Goal: Check status: Check status

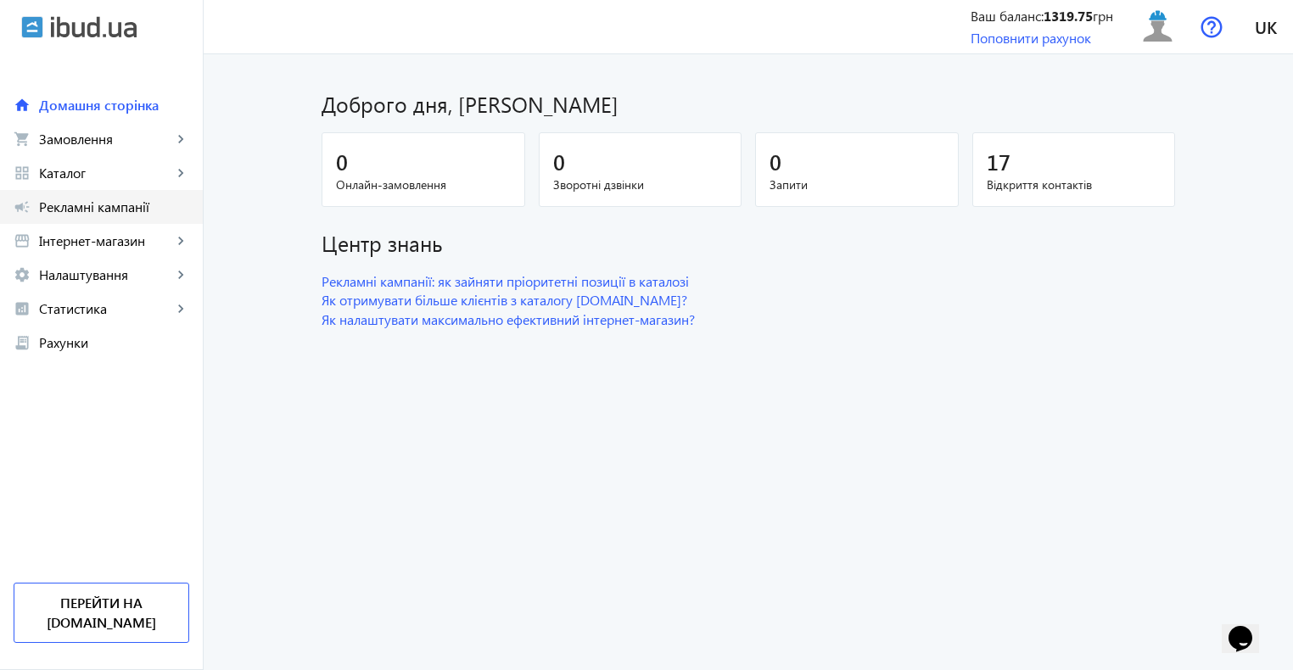
click at [126, 204] on span "Рекламні кампанії" at bounding box center [114, 207] width 150 height 17
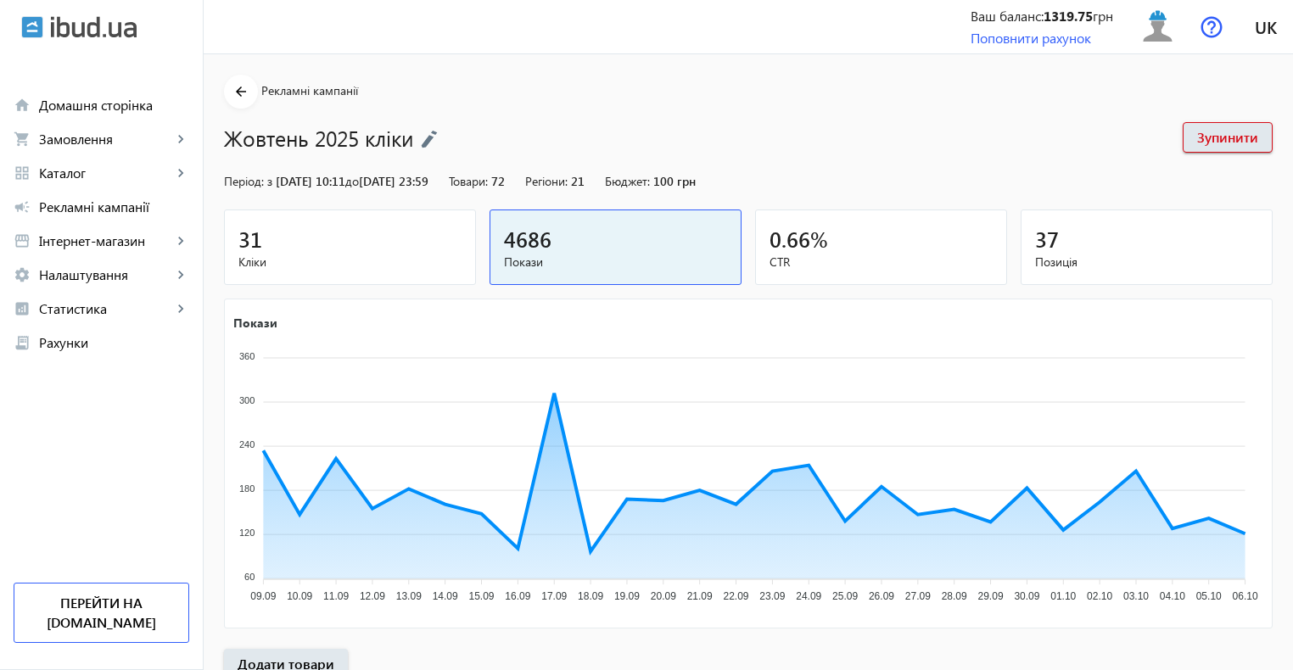
click at [380, 249] on div "31" at bounding box center [349, 239] width 223 height 30
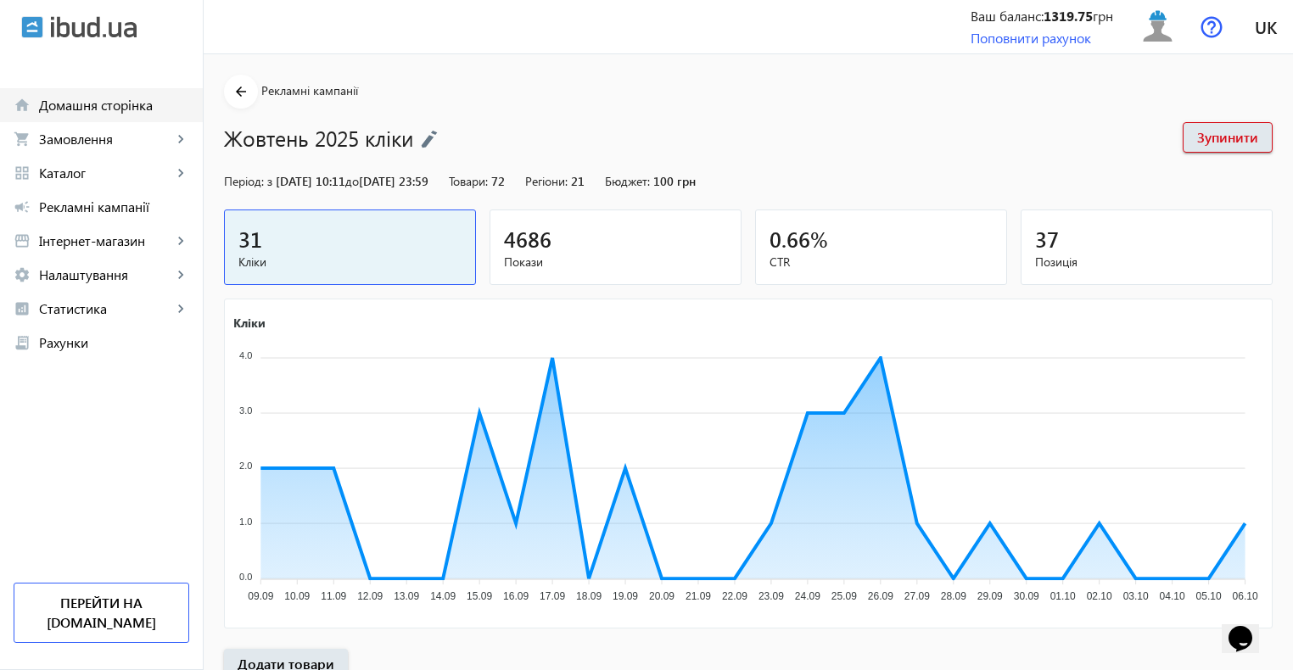
click at [110, 107] on span "Домашня сторінка" at bounding box center [114, 105] width 150 height 17
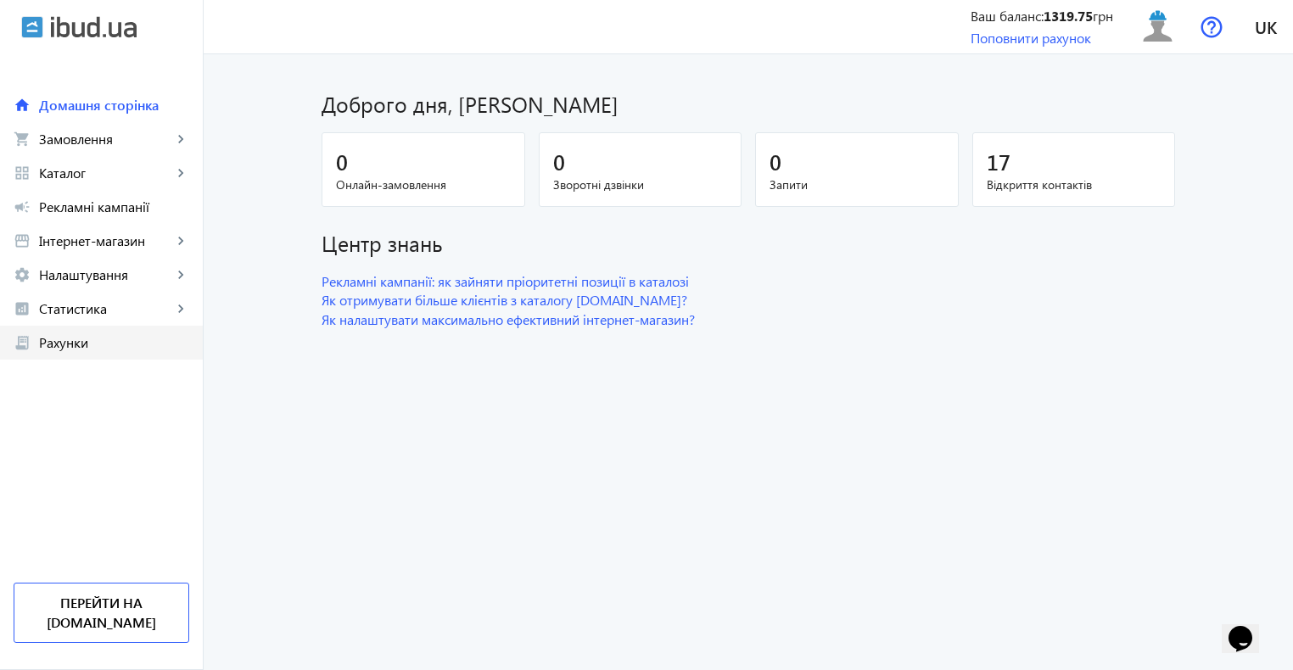
click at [72, 350] on span "Рахунки" at bounding box center [114, 342] width 150 height 17
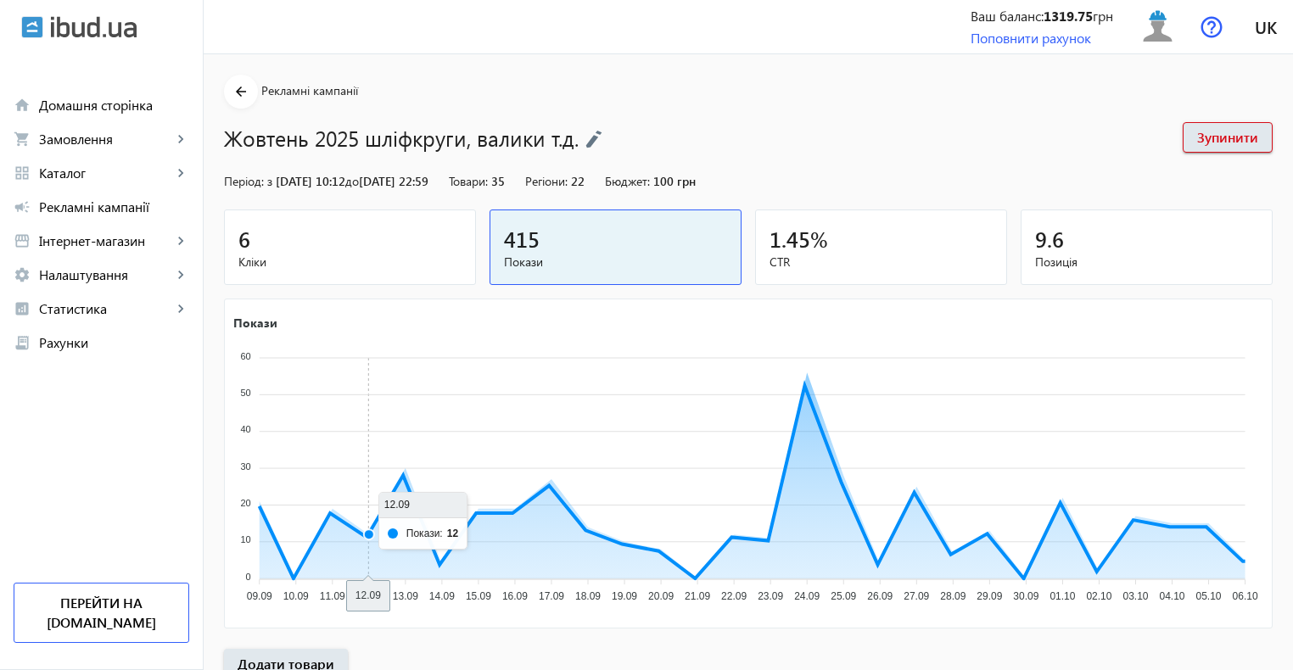
click at [379, 262] on span "Кліки" at bounding box center [349, 262] width 223 height 17
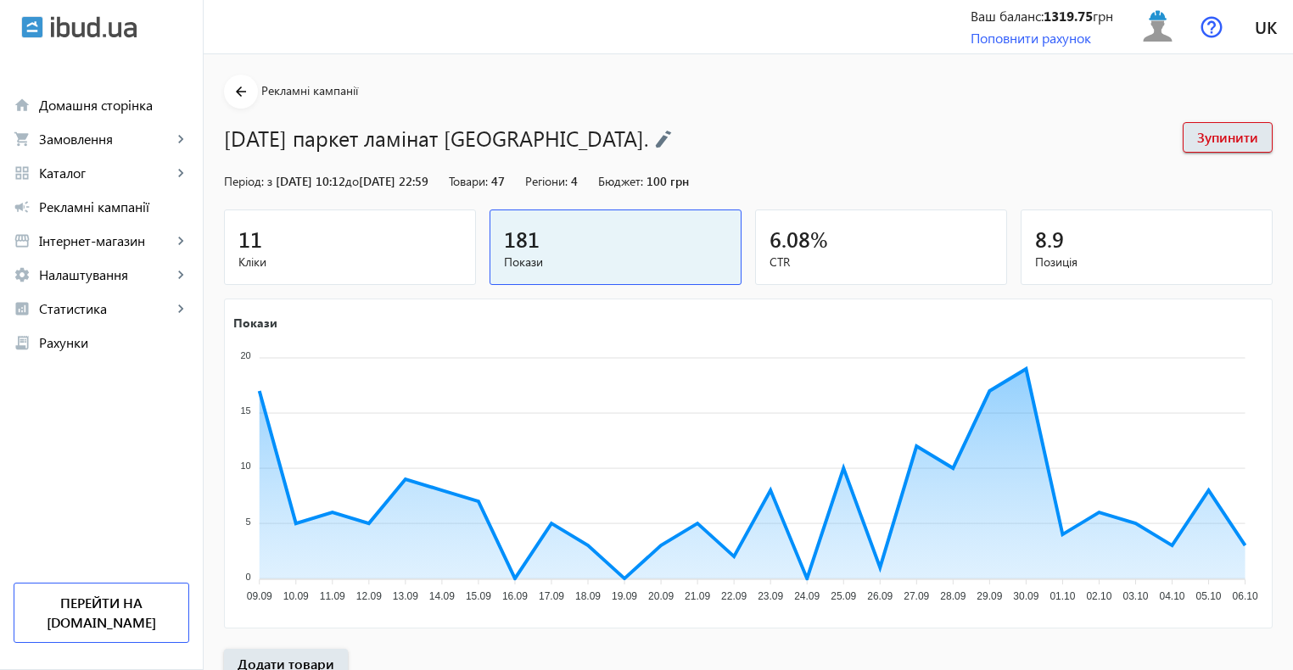
click at [361, 240] on div "11" at bounding box center [349, 239] width 223 height 30
